Goal: Transaction & Acquisition: Purchase product/service

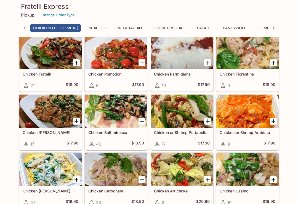
scroll to position [22, 0]
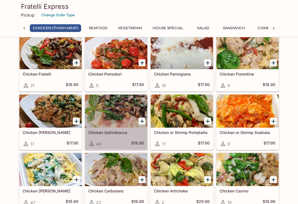
click at [118, 116] on div at bounding box center [116, 111] width 62 height 33
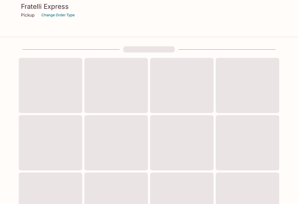
scroll to position [31, 0]
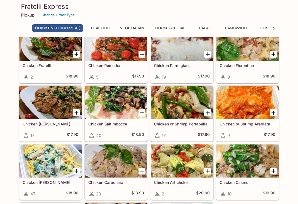
click at [179, 116] on div at bounding box center [181, 102] width 62 height 33
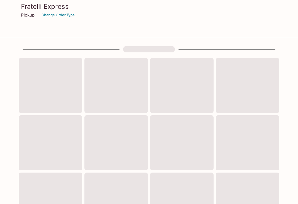
scroll to position [31, 0]
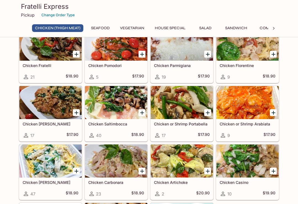
click at [49, 108] on div at bounding box center [50, 102] width 62 height 33
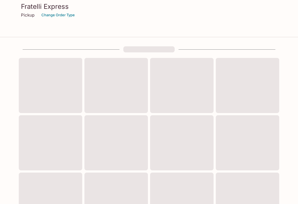
scroll to position [31, 0]
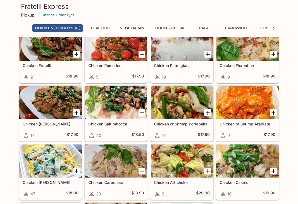
click at [48, 51] on div at bounding box center [50, 44] width 62 height 33
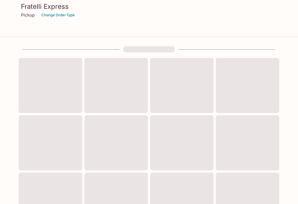
scroll to position [31, 0]
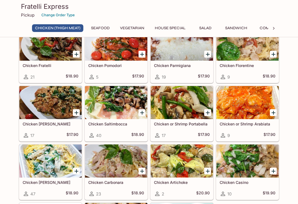
click at [185, 58] on div at bounding box center [181, 44] width 62 height 33
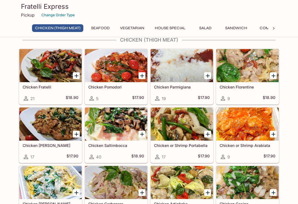
scroll to position [8, 0]
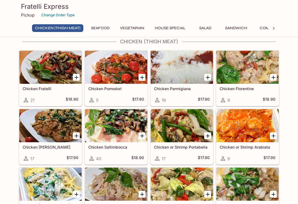
click at [244, 73] on div at bounding box center [247, 67] width 62 height 33
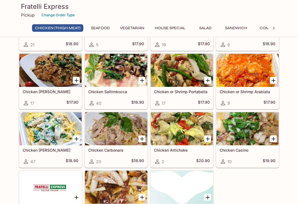
scroll to position [63, 0]
click at [114, 128] on div at bounding box center [116, 128] width 62 height 33
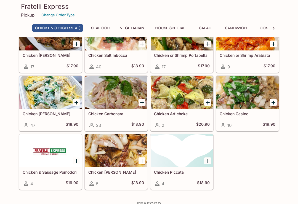
scroll to position [101, 0]
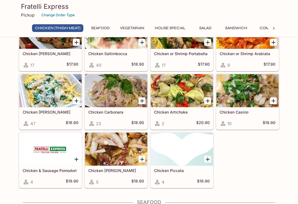
click at [118, 152] on div at bounding box center [116, 149] width 62 height 33
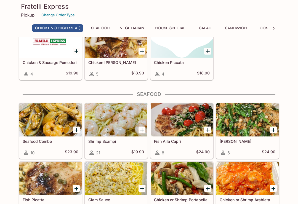
scroll to position [211, 0]
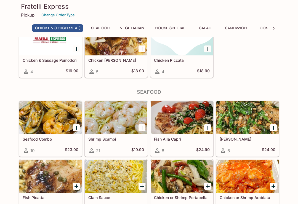
click at [109, 125] on div at bounding box center [116, 117] width 62 height 33
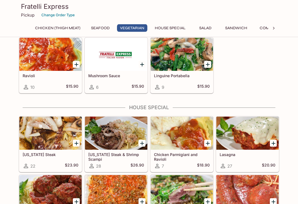
scroll to position [528, 0]
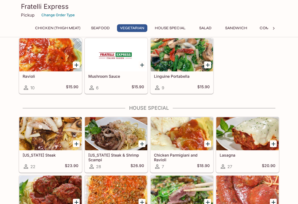
click at [178, 64] on div at bounding box center [181, 54] width 62 height 33
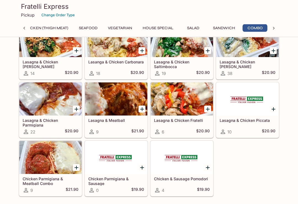
scroll to position [916, 0]
click at [182, 170] on div at bounding box center [181, 157] width 62 height 33
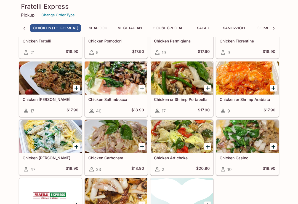
scroll to position [51, 0]
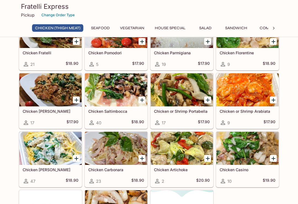
scroll to position [44, 0]
click at [116, 99] on div at bounding box center [116, 89] width 62 height 33
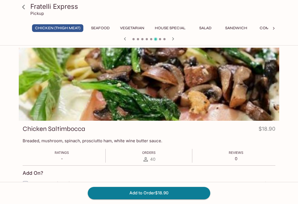
click at [24, 202] on div "Add to Order $18.90" at bounding box center [149, 193] width 298 height 22
